Goal: Task Accomplishment & Management: Use online tool/utility

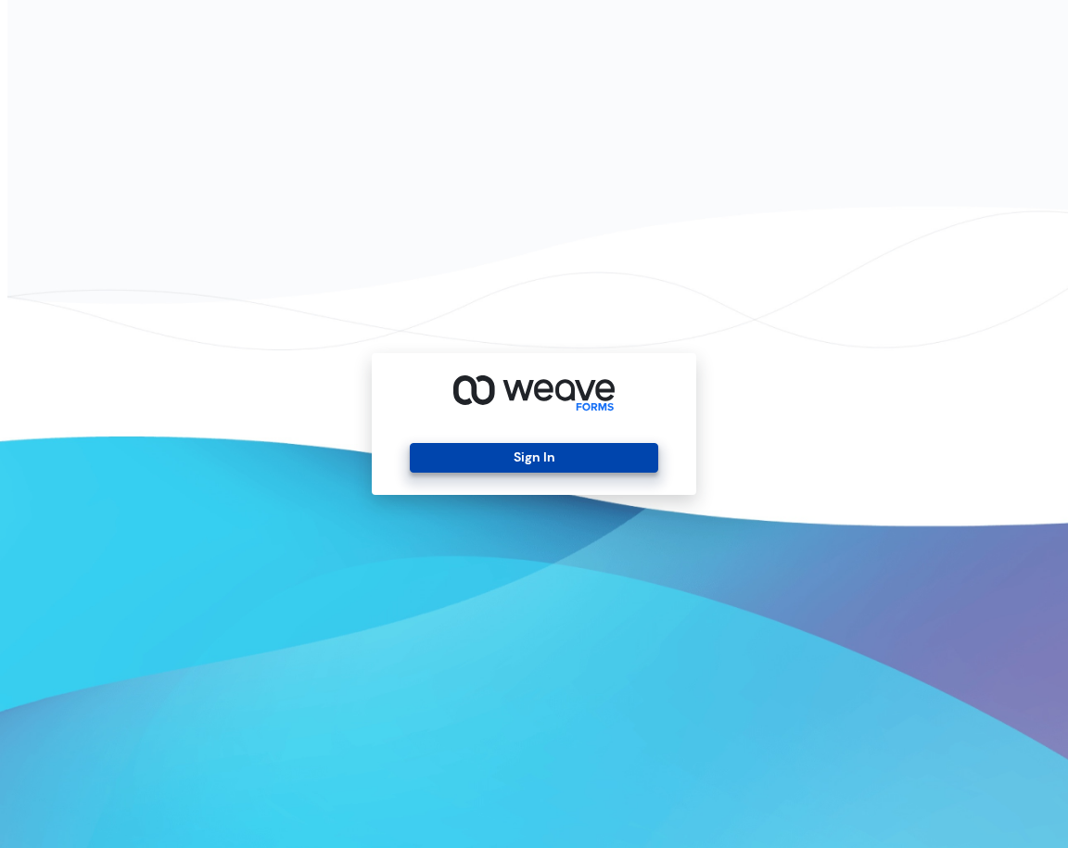
click at [497, 462] on button "Sign In" at bounding box center [534, 458] width 248 height 30
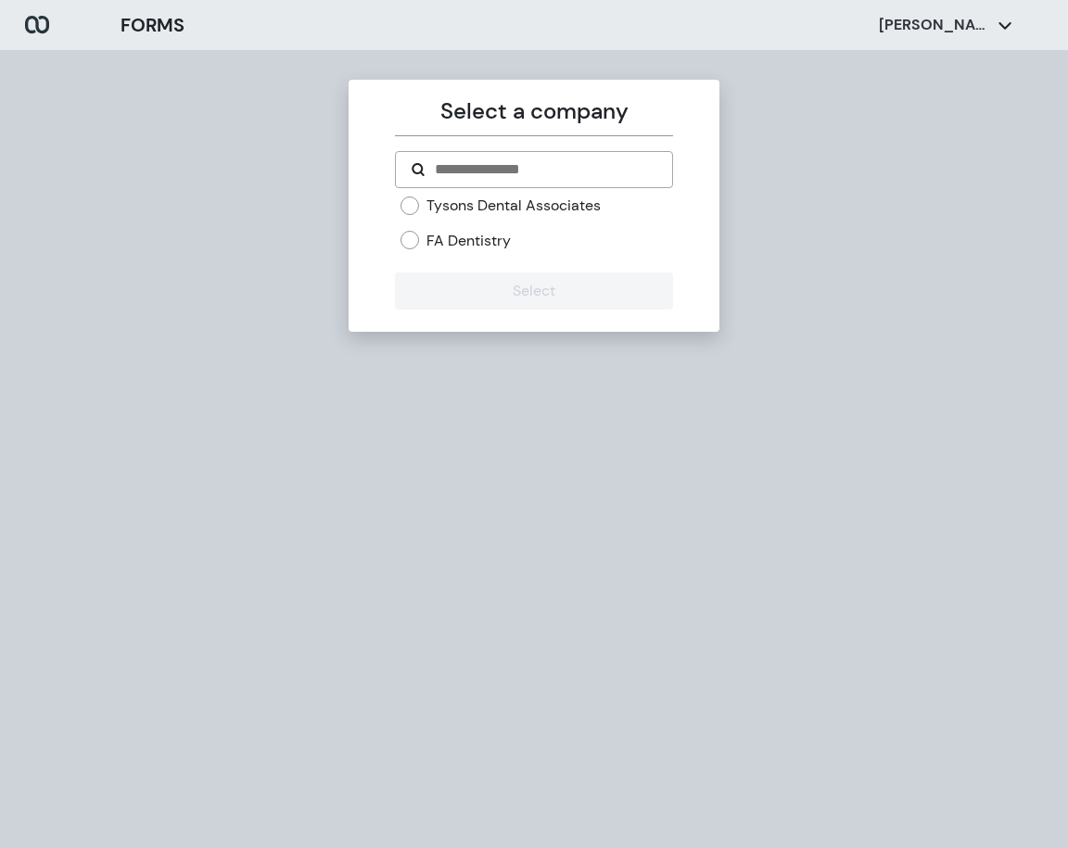
drag, startPoint x: 474, startPoint y: 202, endPoint x: 461, endPoint y: 223, distance: 25.0
click at [473, 202] on label "Tysons Dental Associates" at bounding box center [513, 206] width 174 height 20
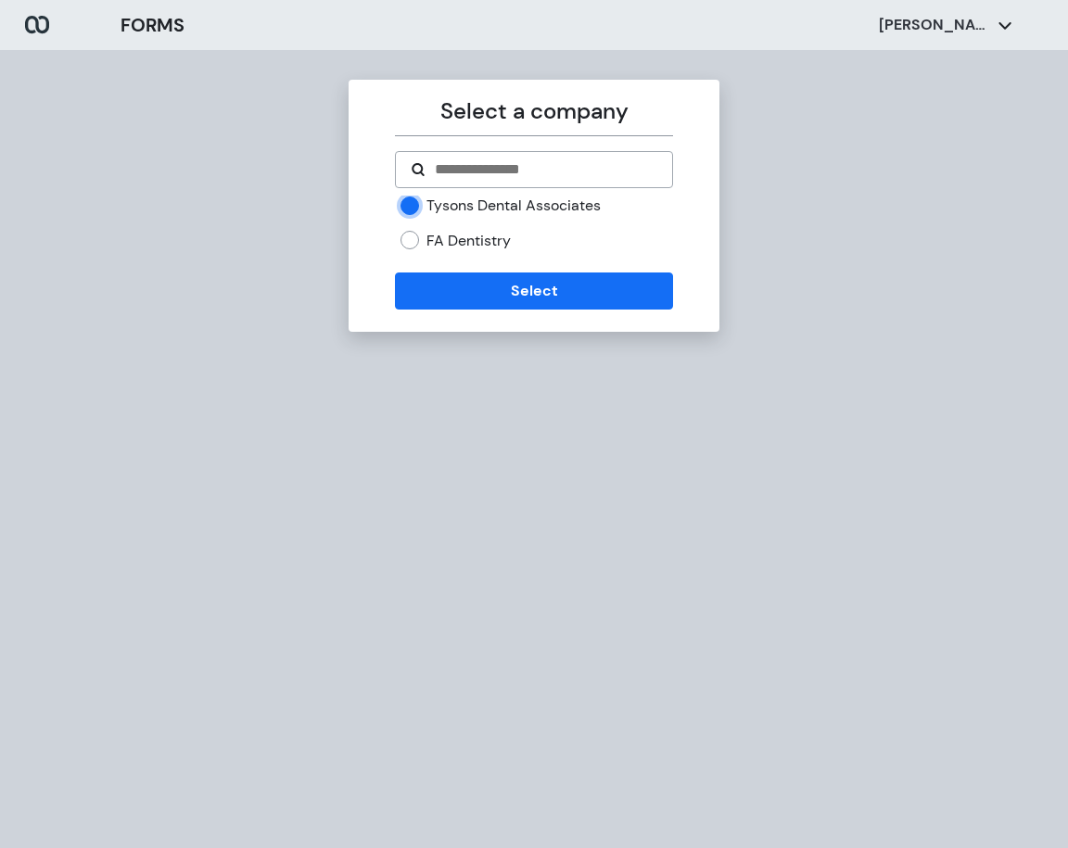
click at [455, 236] on label "FA Dentistry" at bounding box center [468, 241] width 84 height 20
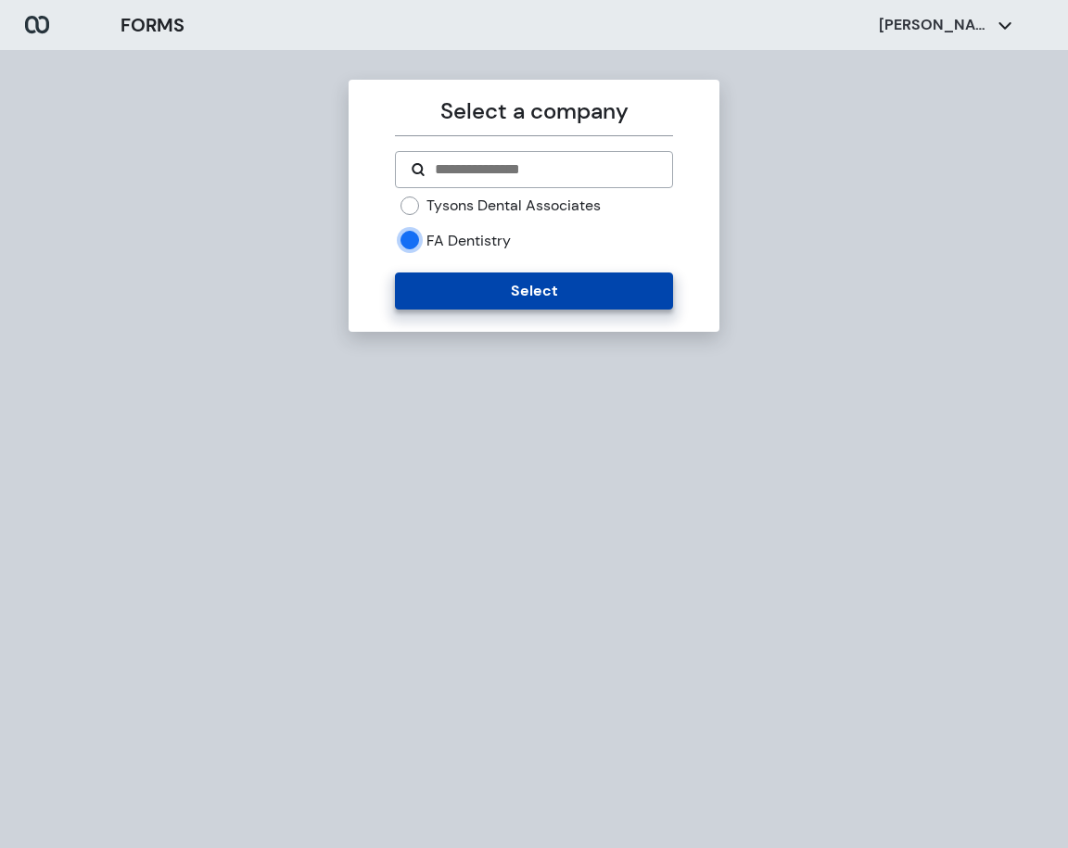
drag, startPoint x: 447, startPoint y: 264, endPoint x: 447, endPoint y: 278, distance: 13.9
click at [447, 268] on form "Tysons Dental Associates FA Dentistry Select" at bounding box center [533, 230] width 277 height 159
click at [447, 281] on button "Select" at bounding box center [533, 291] width 277 height 37
